Goal: Information Seeking & Learning: Find specific fact

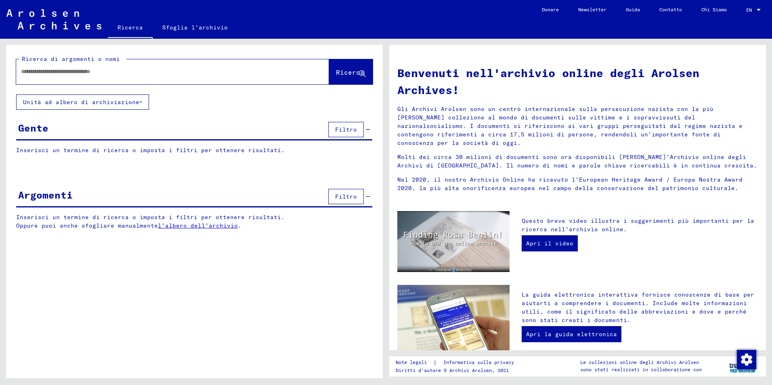
drag, startPoint x: 22, startPoint y: 72, endPoint x: 34, endPoint y: 79, distance: 13.9
click at [23, 72] on input "text" at bounding box center [163, 71] width 284 height 8
click at [21, 72] on input "text" at bounding box center [163, 71] width 284 height 8
type input "*********"
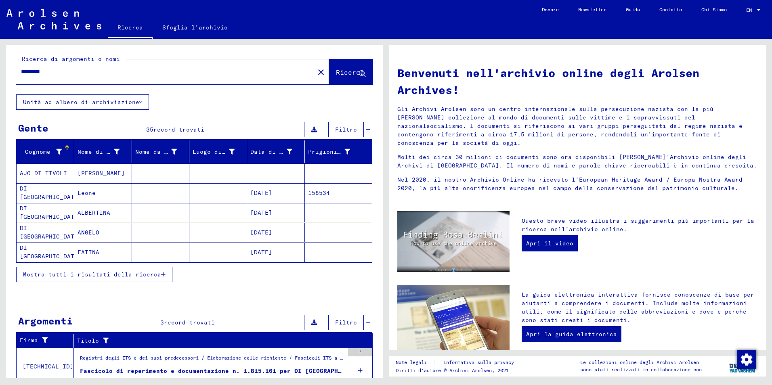
click at [124, 276] on span "Mostra tutti i risultati della ricerca" at bounding box center [92, 274] width 138 height 7
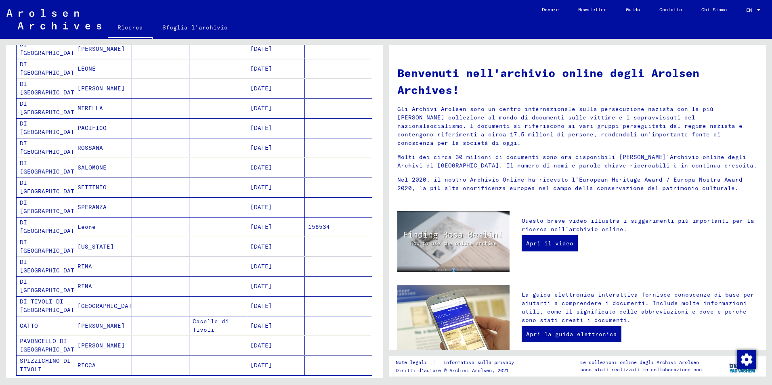
scroll to position [323, 0]
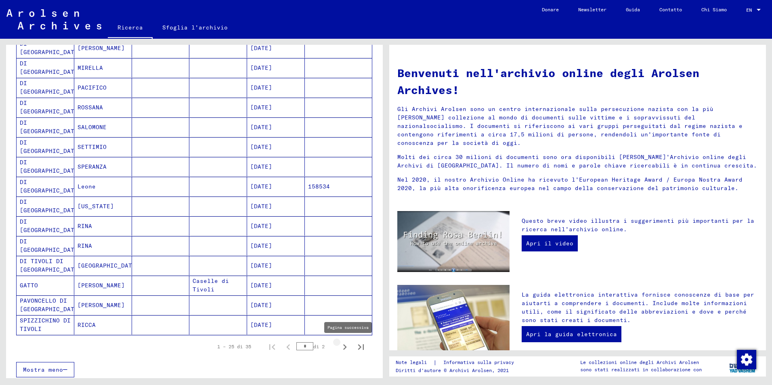
click at [339, 347] on icon "Pagina successiva" at bounding box center [344, 346] width 11 height 11
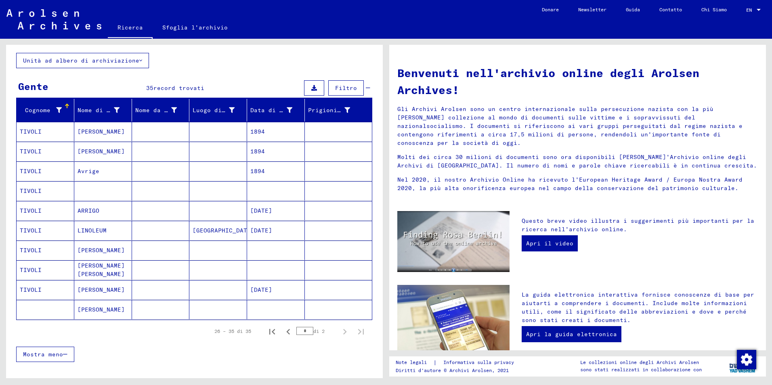
scroll to position [19, 0]
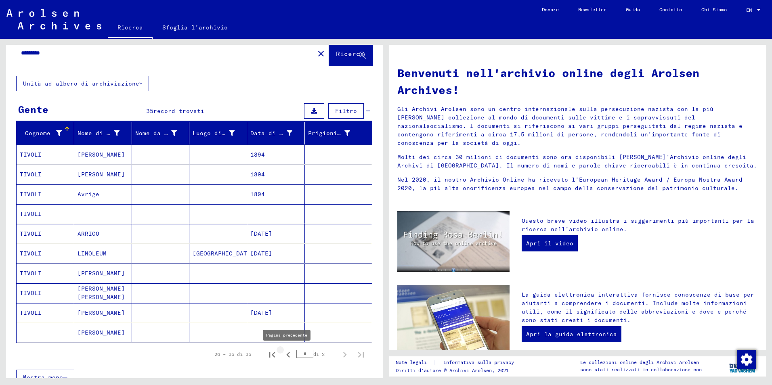
click at [283, 354] on icon "Pagina precedente" at bounding box center [288, 354] width 11 height 11
type input "*"
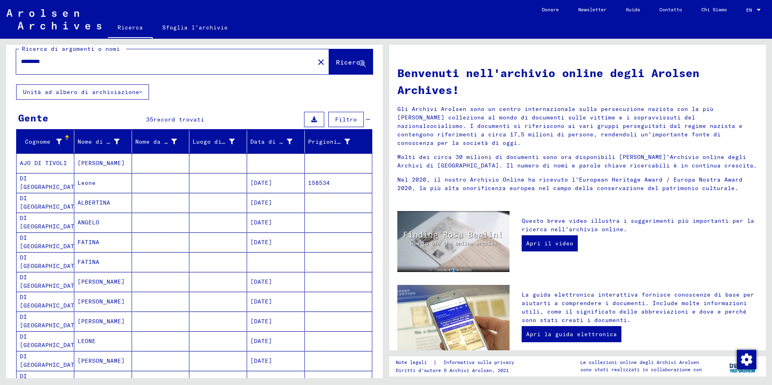
scroll to position [8, 0]
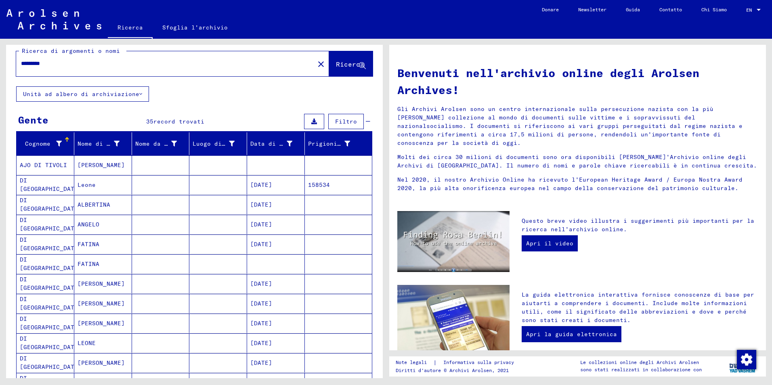
drag, startPoint x: 53, startPoint y: 52, endPoint x: 31, endPoint y: 54, distance: 21.8
click at [31, 54] on div "Ricerca di argomenti o nomi ********* close Ricerca" at bounding box center [194, 61] width 356 height 29
type input "*********"
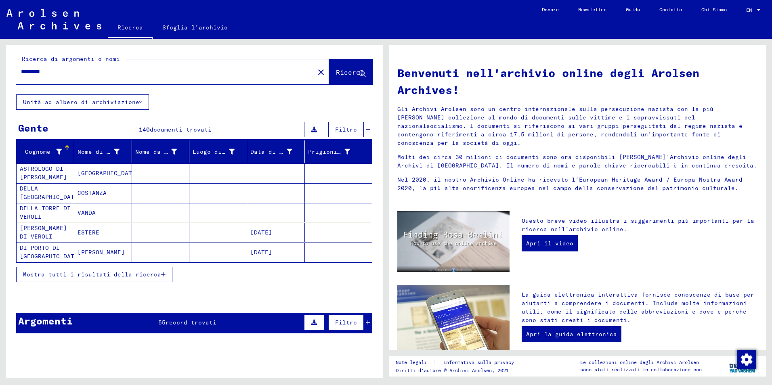
click at [100, 276] on span "Mostra tutti i risultati della ricerca" at bounding box center [92, 274] width 138 height 7
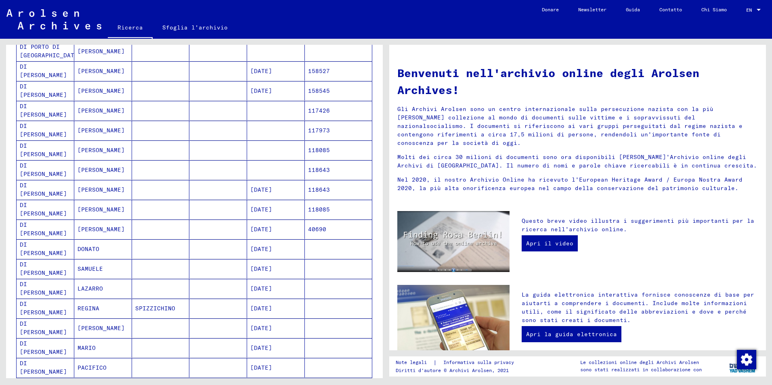
scroll to position [202, 0]
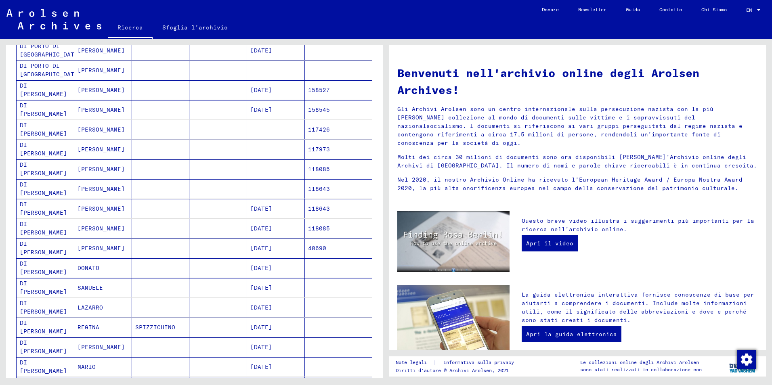
click at [36, 170] on mat-cell "DI [PERSON_NAME]" at bounding box center [46, 168] width 58 height 19
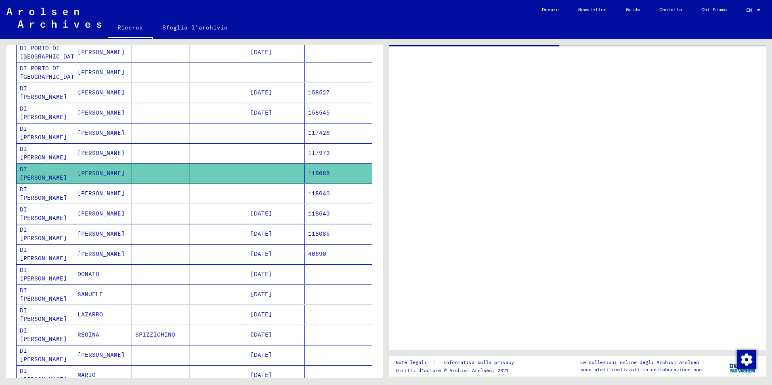
scroll to position [204, 0]
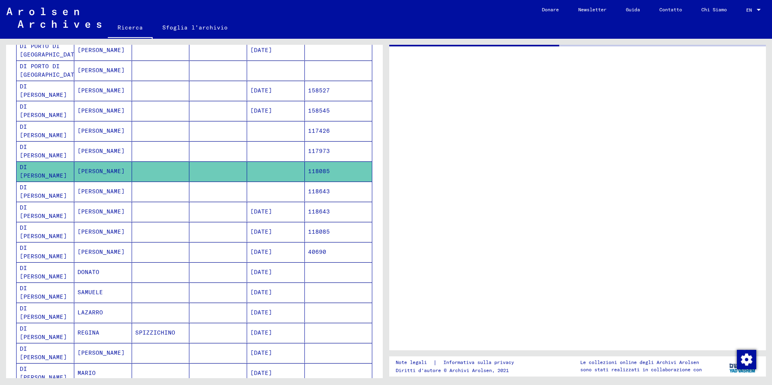
click at [36, 170] on mat-cell "DI [PERSON_NAME]" at bounding box center [46, 171] width 58 height 20
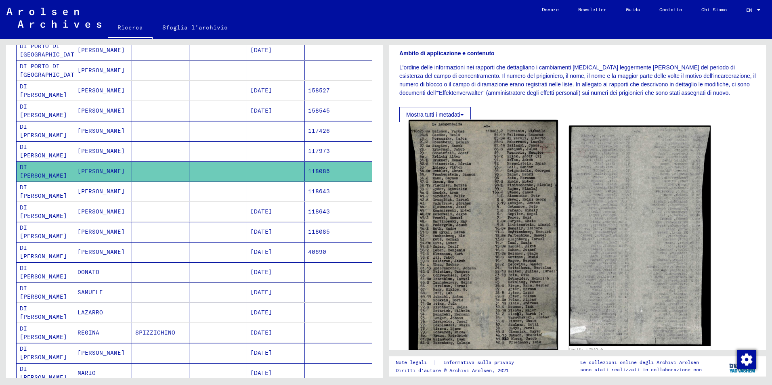
scroll to position [161, 0]
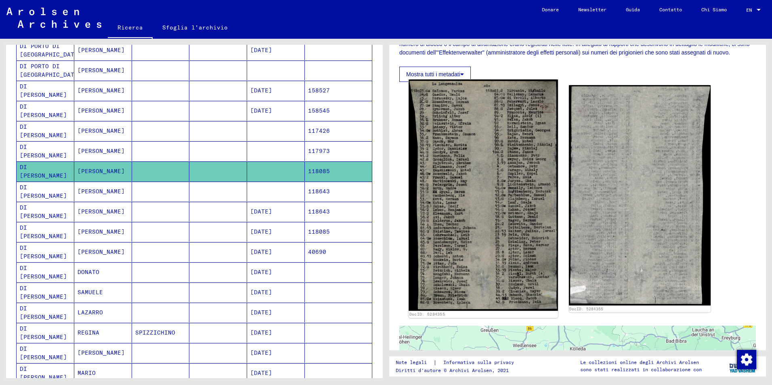
click at [475, 182] on img at bounding box center [482, 195] width 149 height 231
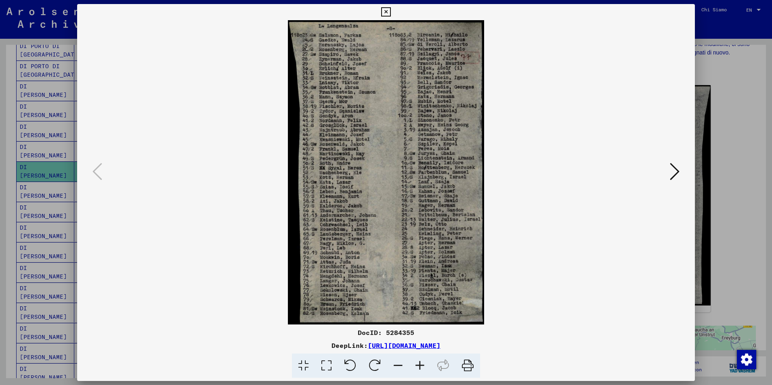
click at [414, 364] on icon at bounding box center [420, 366] width 22 height 25
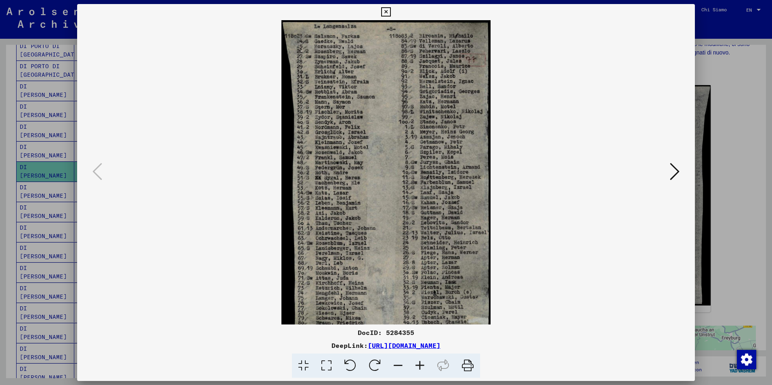
click at [415, 364] on icon at bounding box center [420, 366] width 22 height 25
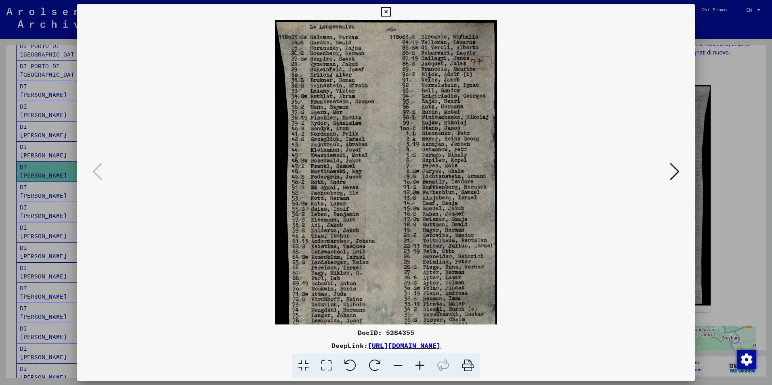
click at [415, 364] on icon at bounding box center [420, 366] width 22 height 25
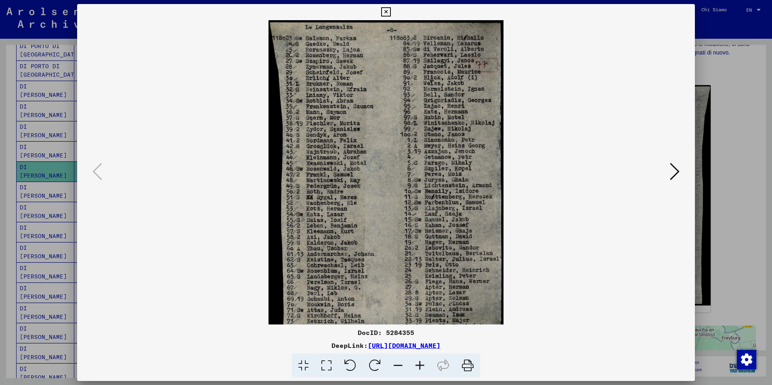
click at [415, 364] on icon at bounding box center [420, 366] width 22 height 25
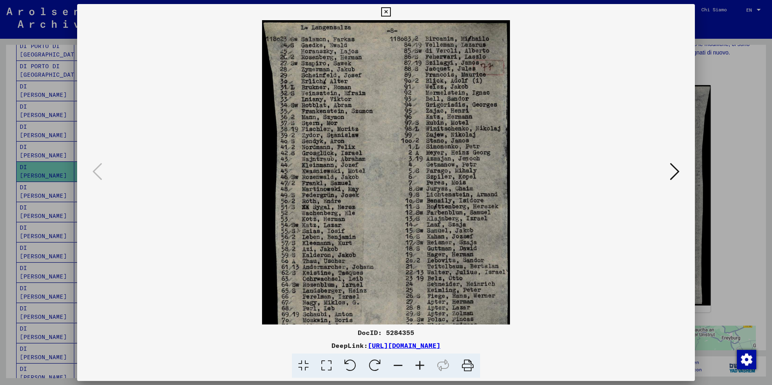
click at [415, 364] on icon at bounding box center [420, 366] width 22 height 25
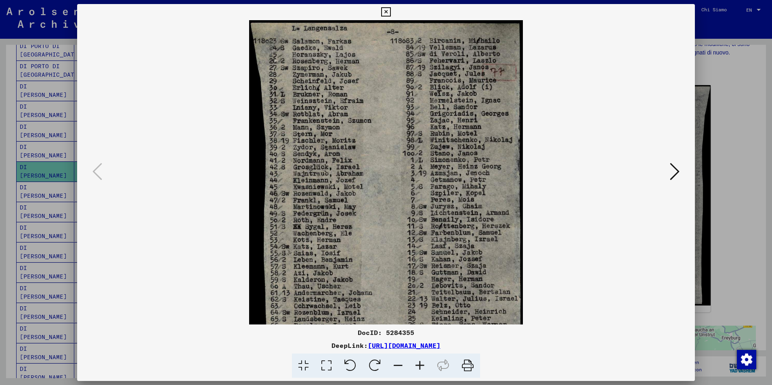
click at [415, 364] on icon at bounding box center [420, 366] width 22 height 25
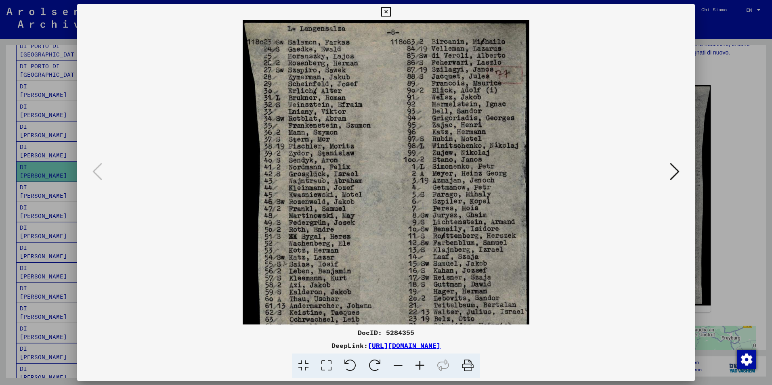
click at [415, 364] on icon at bounding box center [420, 366] width 22 height 25
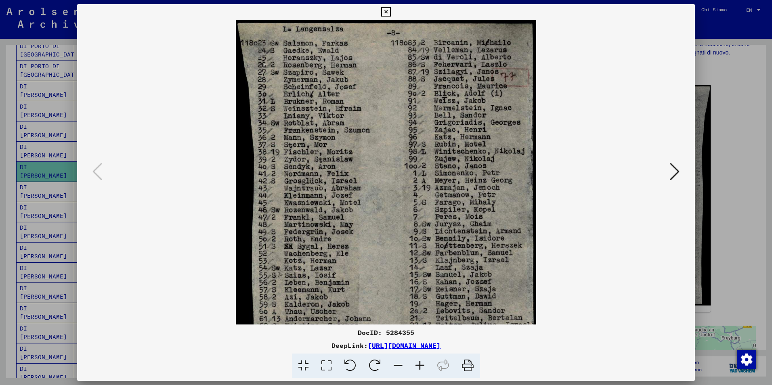
click at [415, 364] on icon at bounding box center [420, 366] width 22 height 25
